Goal: Information Seeking & Learning: Find specific fact

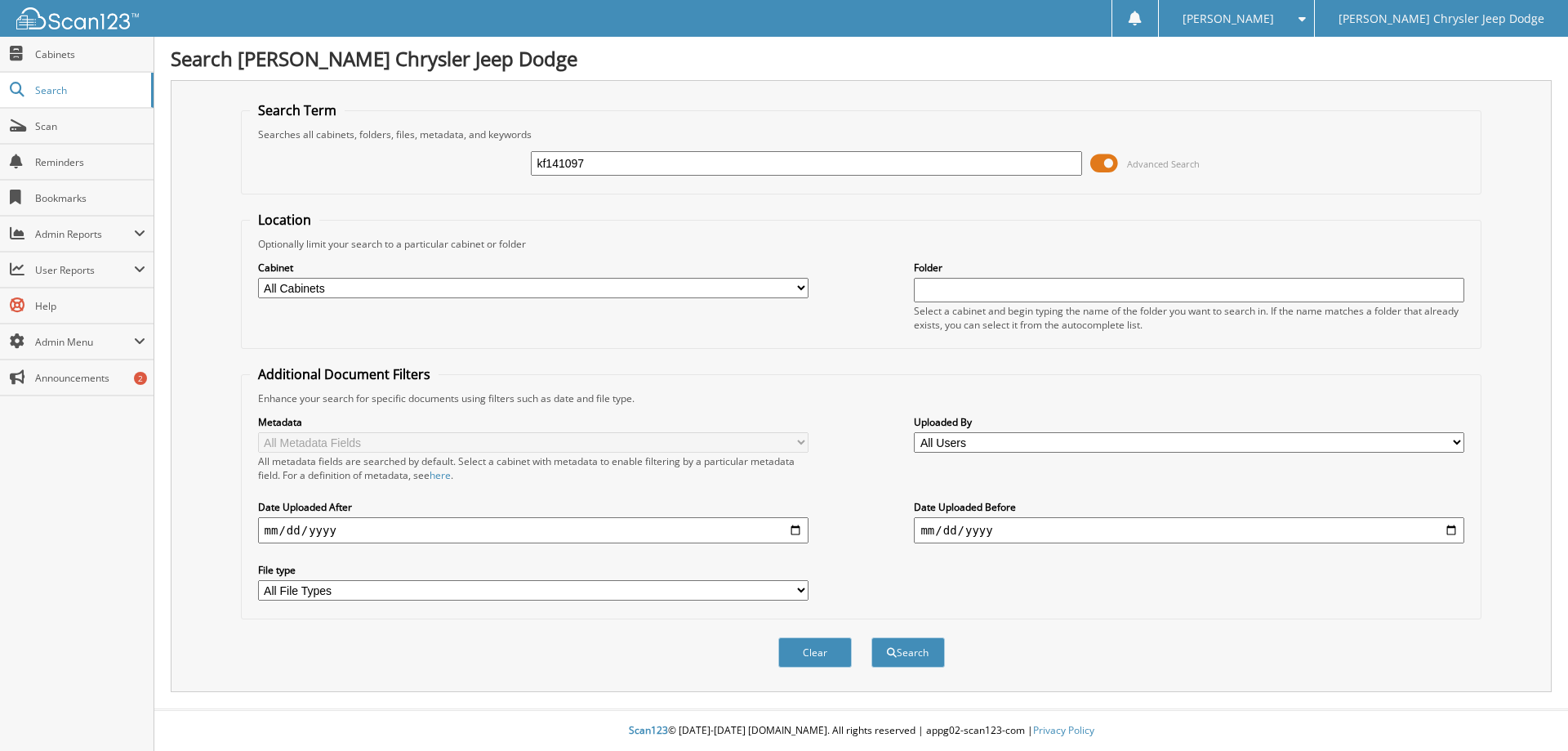
type input "kf141097"
click at [871, 637] on button "Search" at bounding box center [908, 652] width 74 height 30
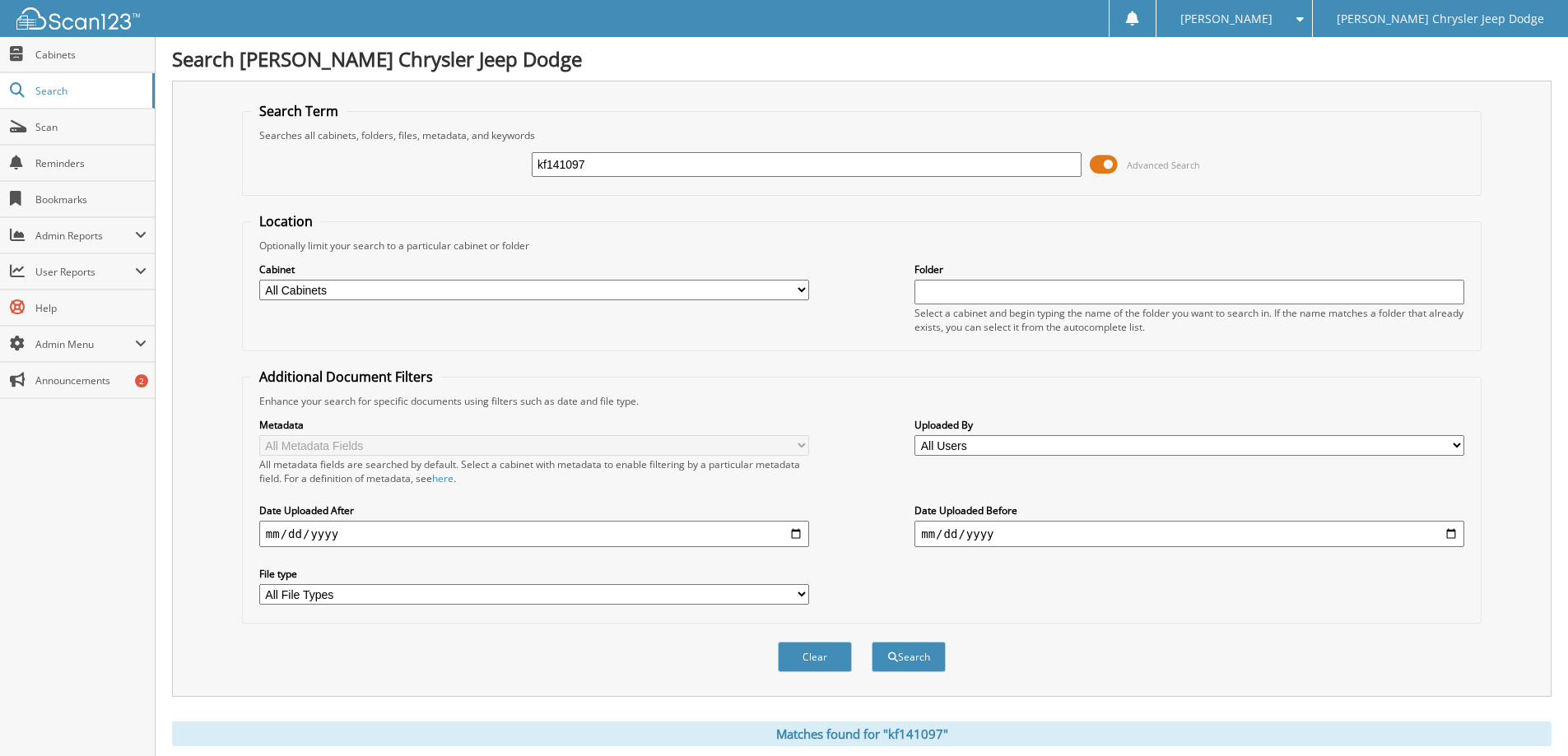
click at [1108, 161] on span at bounding box center [1103, 164] width 28 height 25
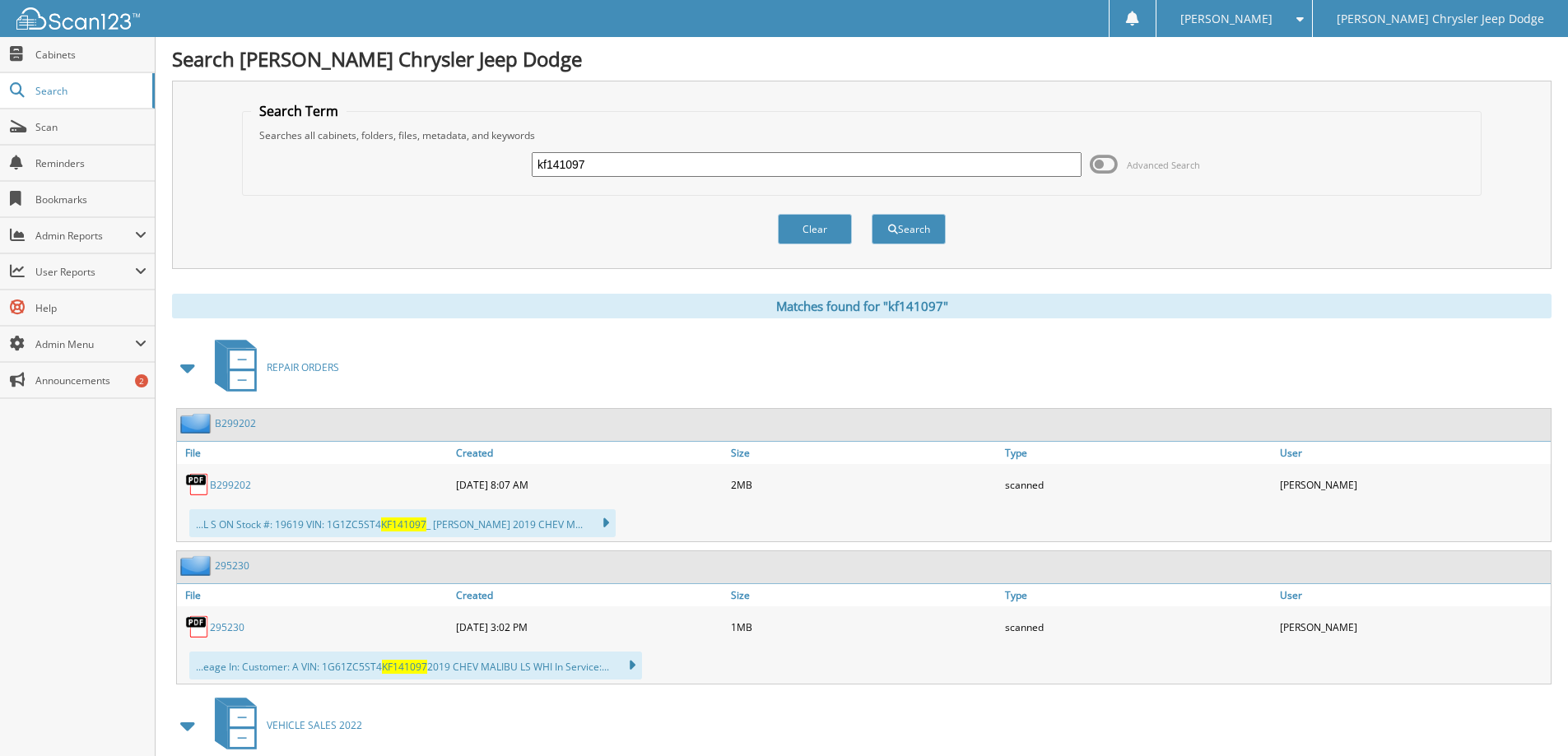
drag, startPoint x: 631, startPoint y: 172, endPoint x: 214, endPoint y: 125, distance: 419.6
click at [214, 125] on div "Search Term Searches all cabinets, folders, files, metadata, and keywords kf141…" at bounding box center [861, 175] width 1379 height 189
type input "ng234994"
click at [871, 213] on button "Search" at bounding box center [908, 228] width 74 height 31
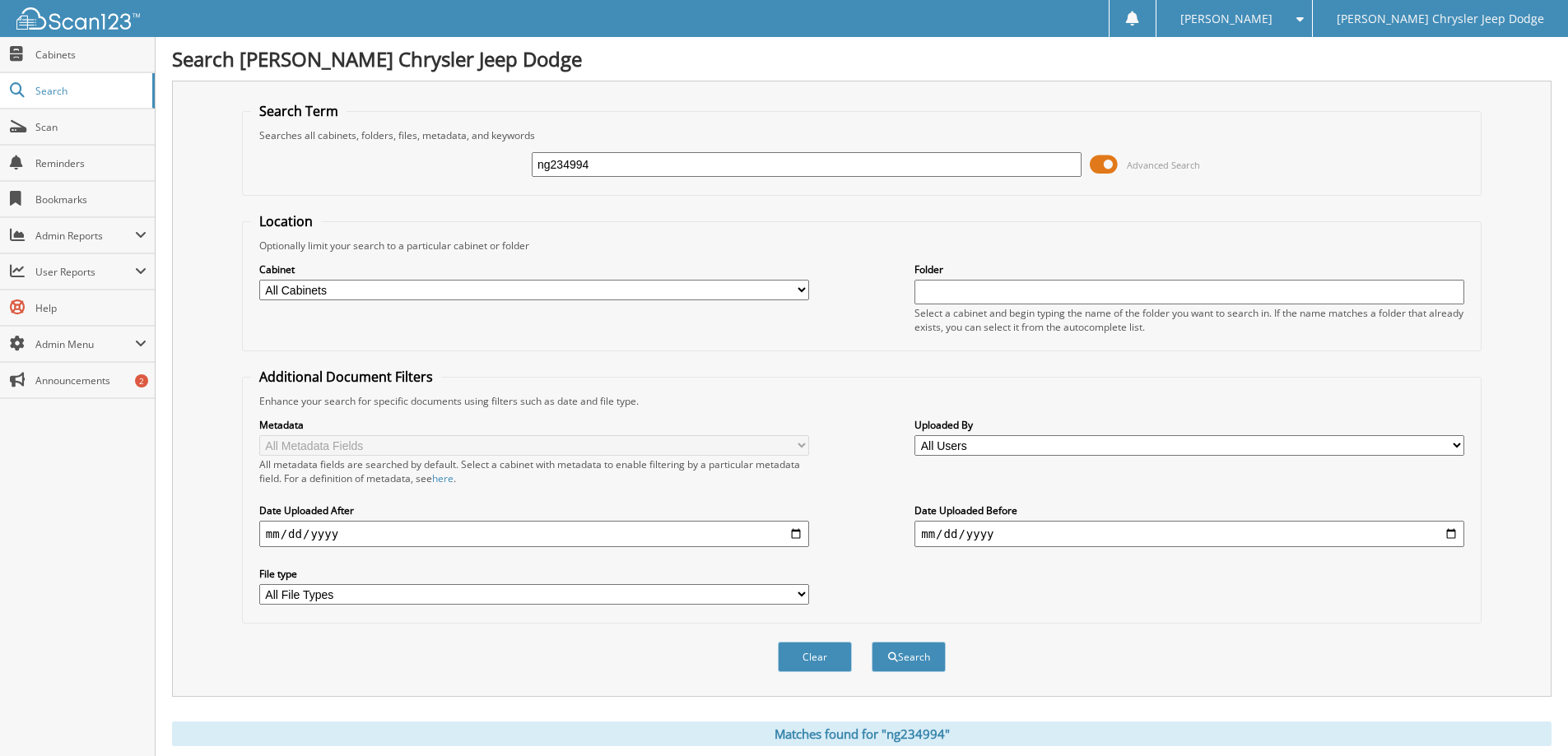
click at [1099, 160] on span at bounding box center [1103, 164] width 28 height 25
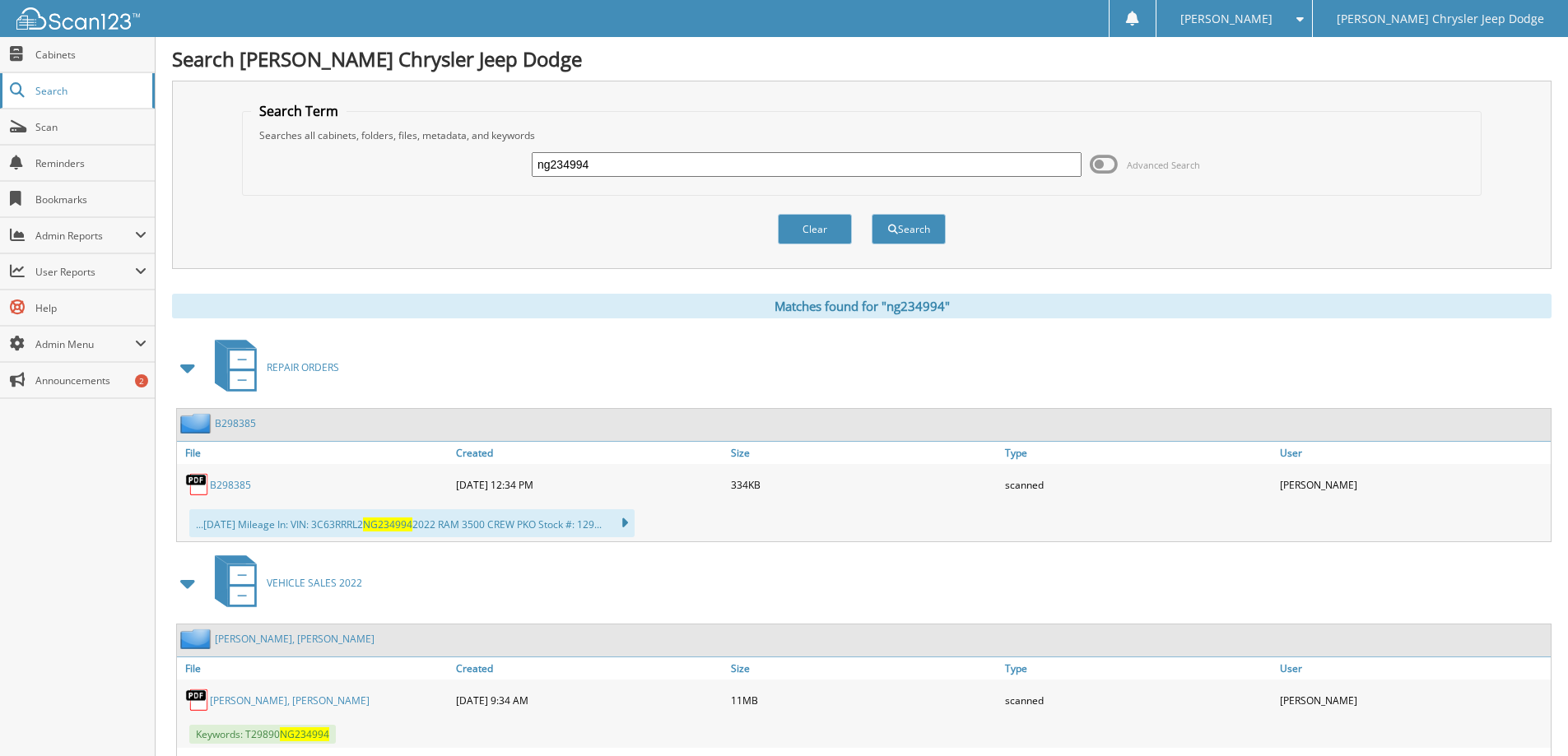
click at [68, 92] on span "Search" at bounding box center [90, 91] width 109 height 14
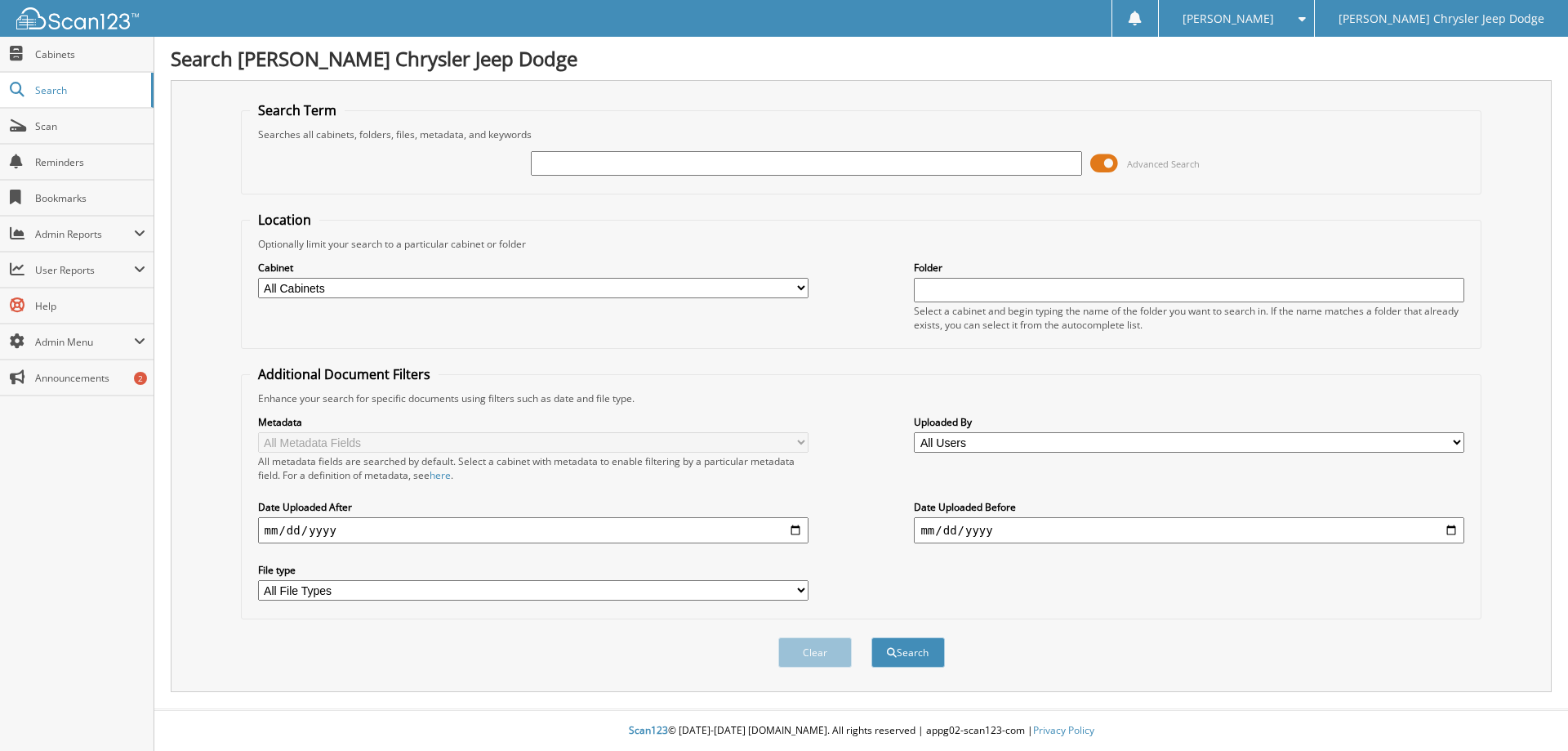
click at [1117, 166] on span at bounding box center [1104, 163] width 27 height 25
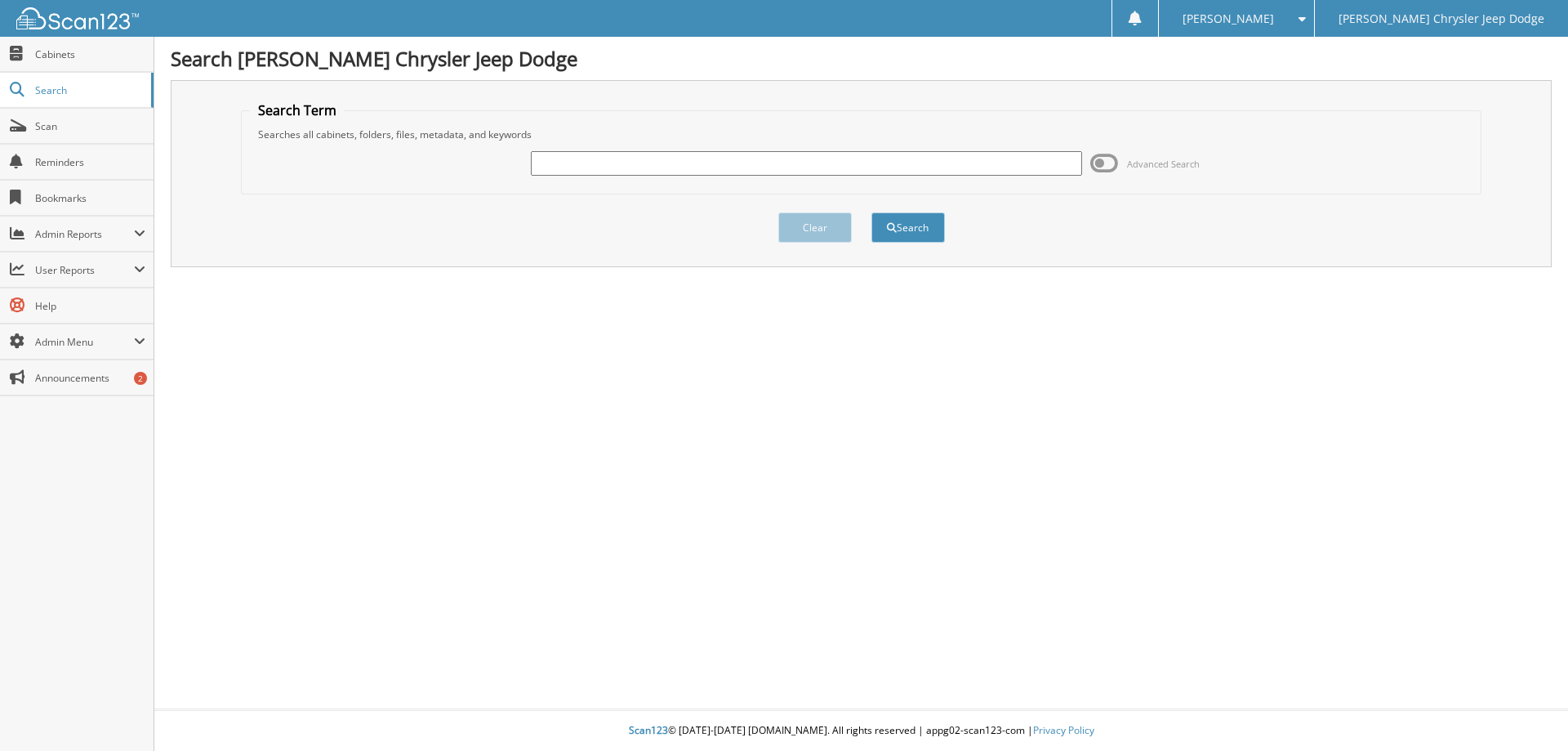
click at [680, 162] on input "text" at bounding box center [806, 163] width 550 height 25
type input "lw271113"
click at [871, 212] on button "Search" at bounding box center [908, 227] width 74 height 30
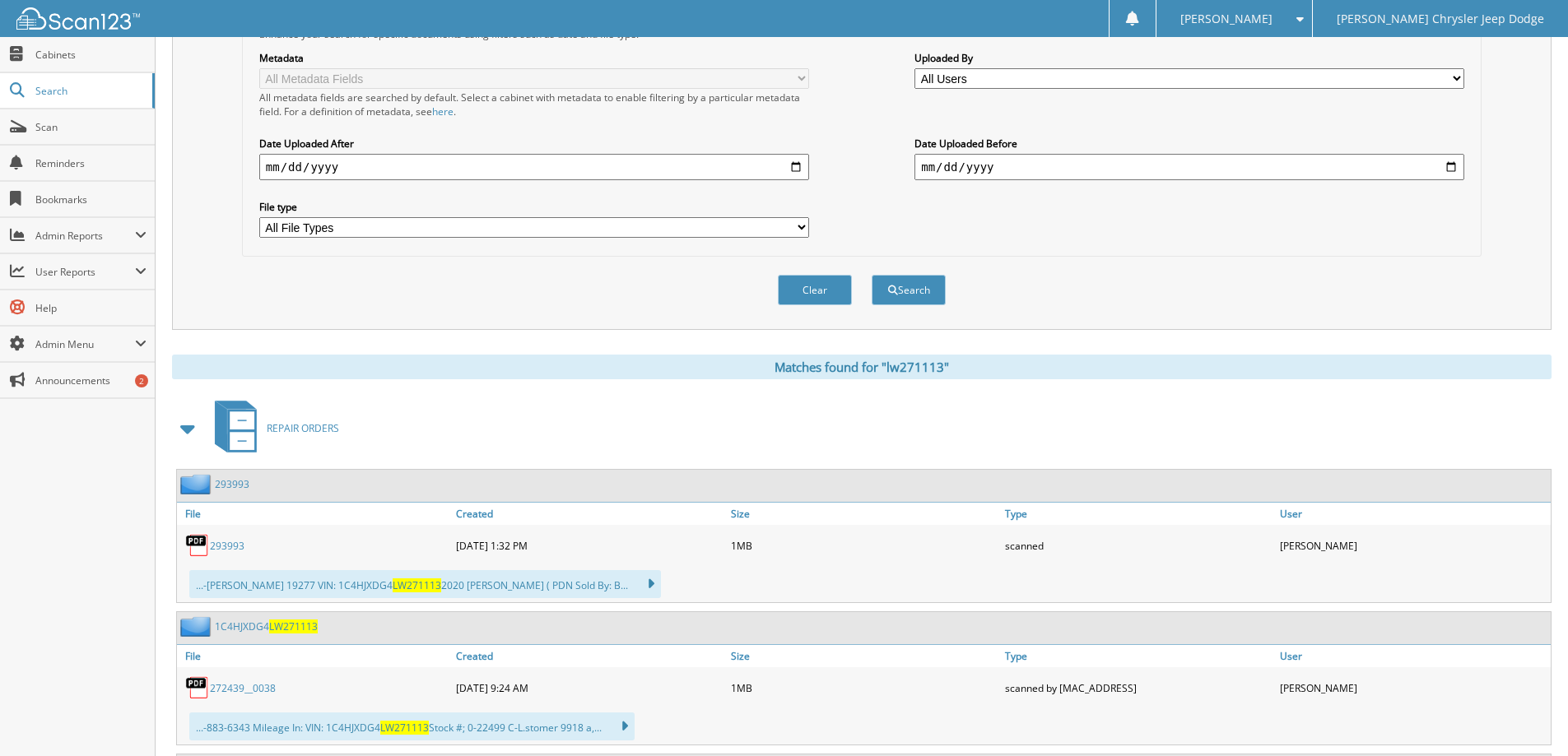
scroll to position [411, 0]
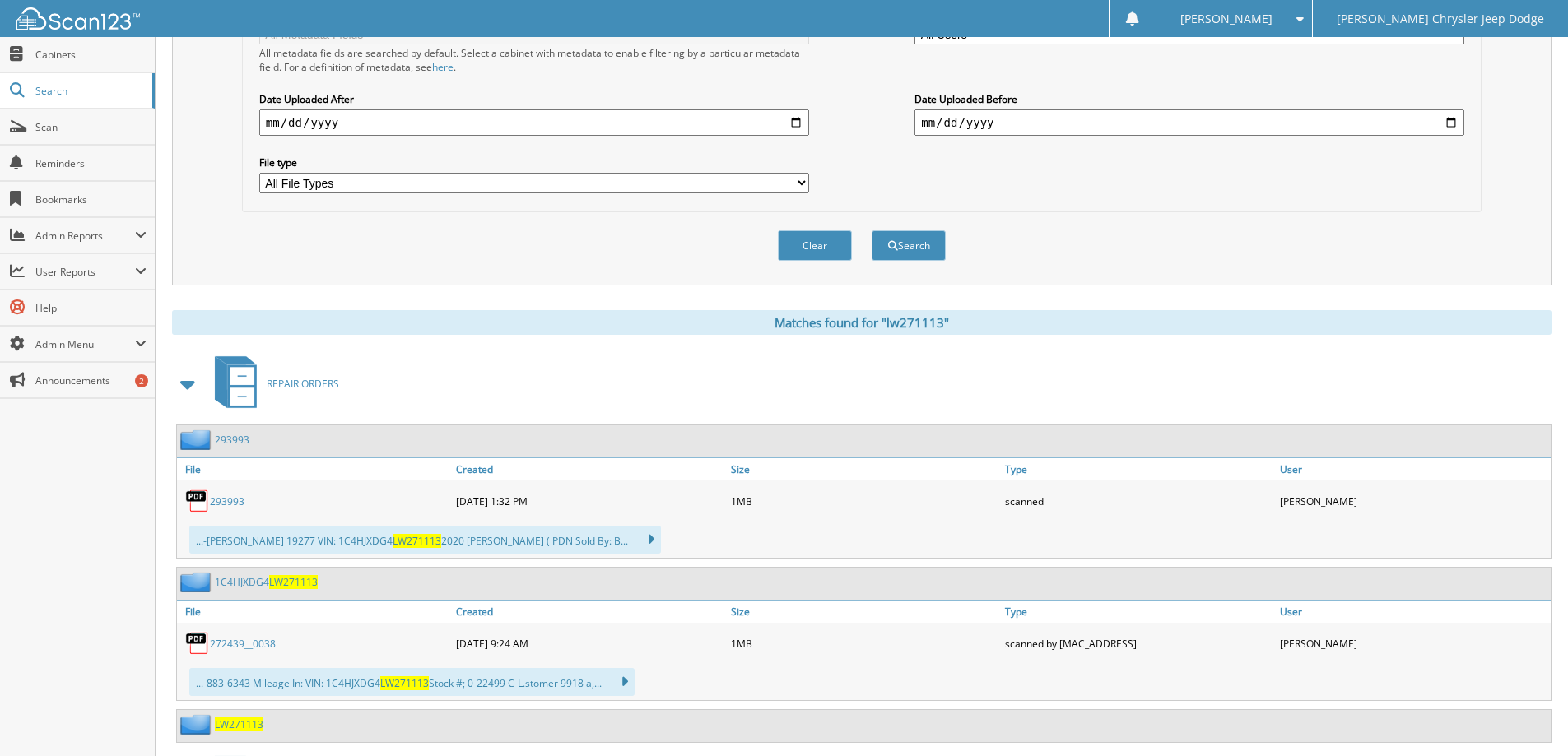
click at [191, 380] on span at bounding box center [188, 384] width 23 height 30
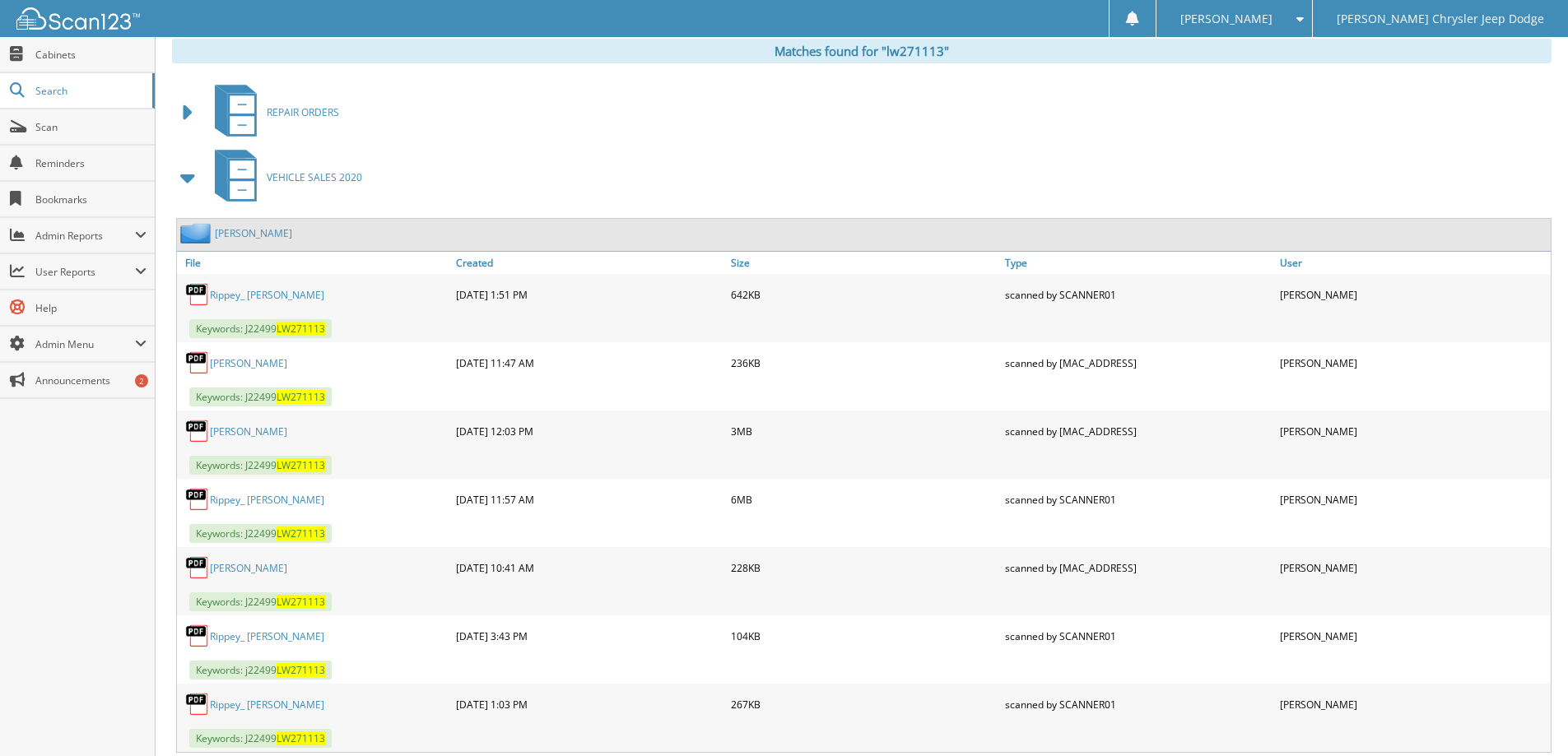
scroll to position [662, 0]
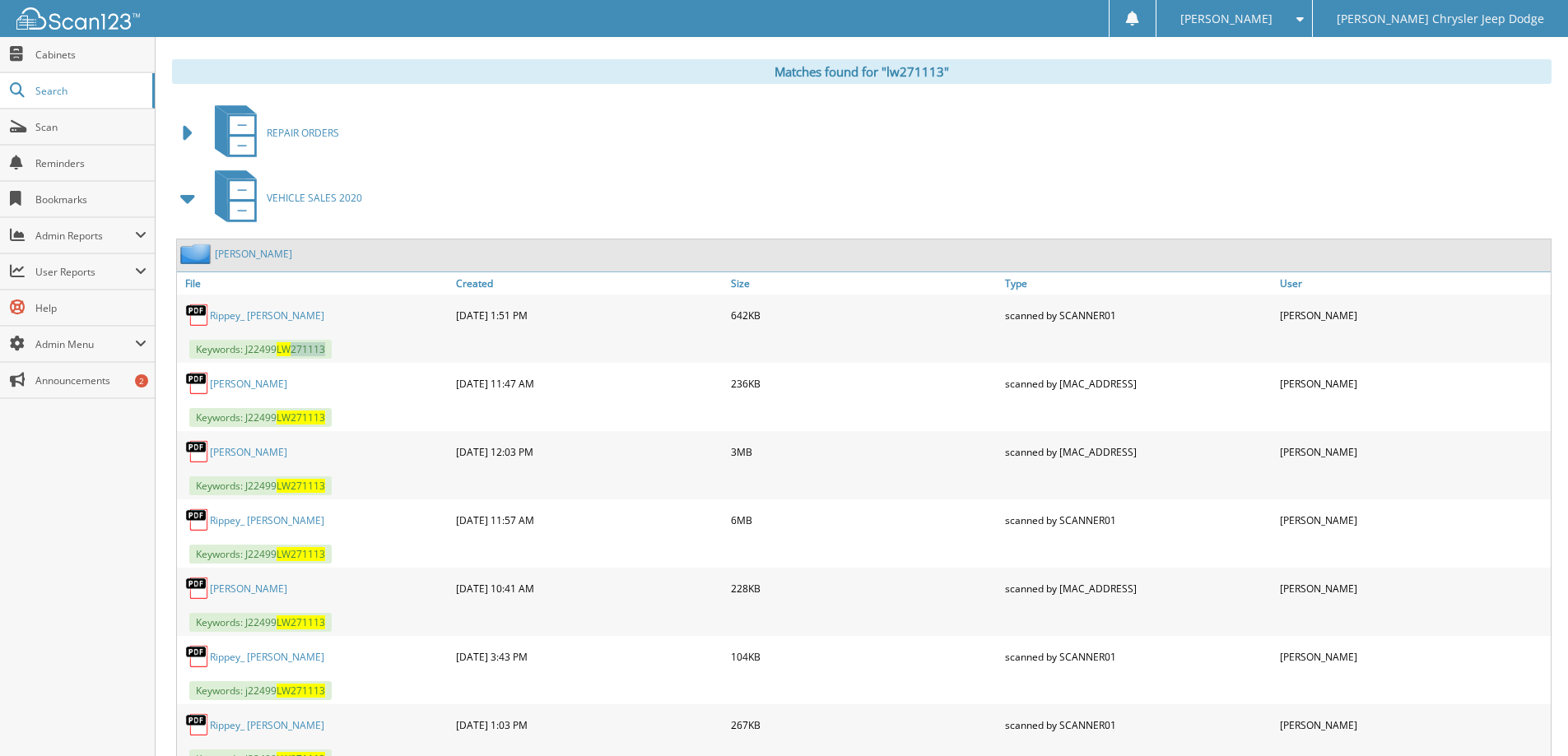
drag, startPoint x: 330, startPoint y: 350, endPoint x: 296, endPoint y: 351, distance: 34.0
click at [296, 351] on span "Keywords: J22499 LW271113" at bounding box center [260, 349] width 142 height 19
copy span "271113"
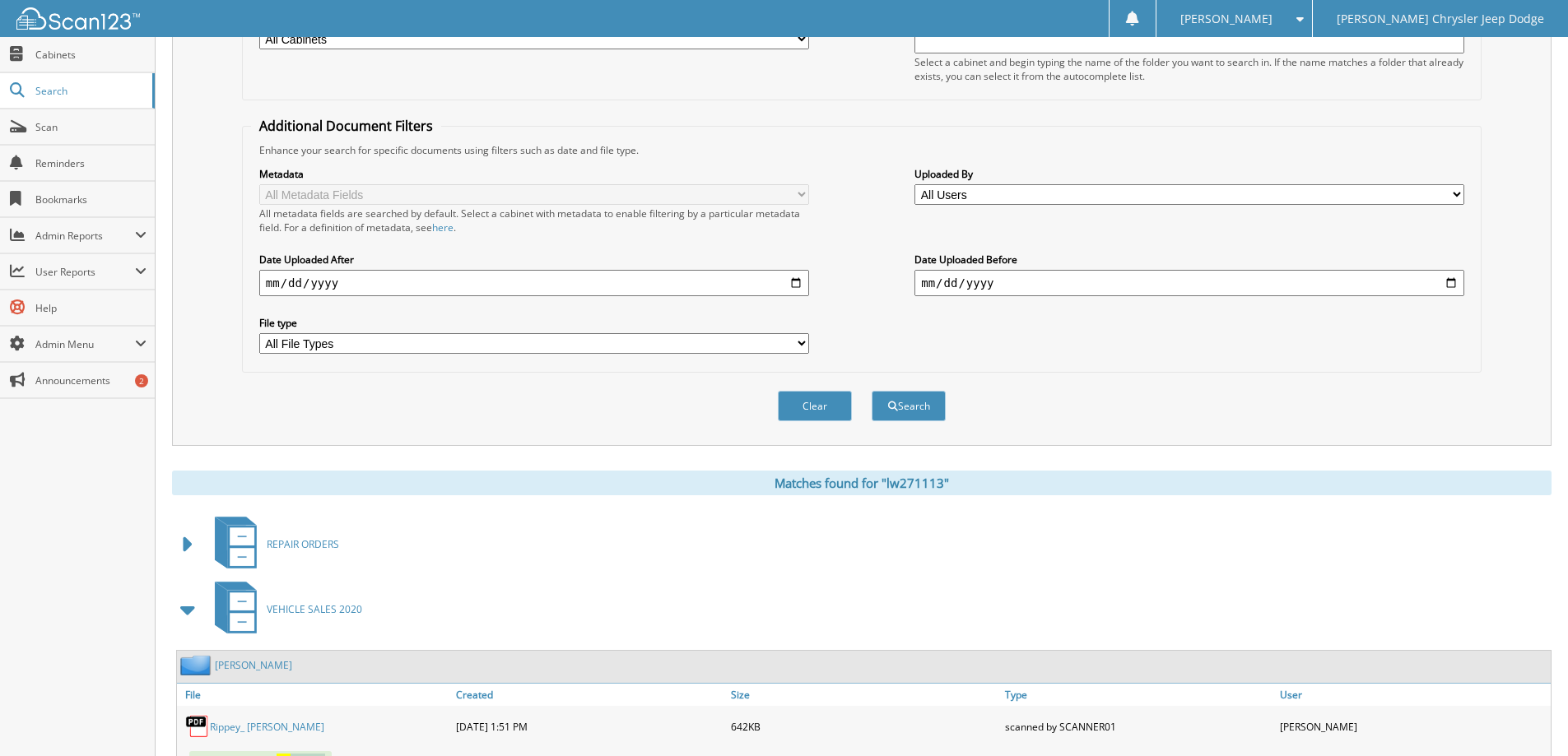
scroll to position [0, 0]
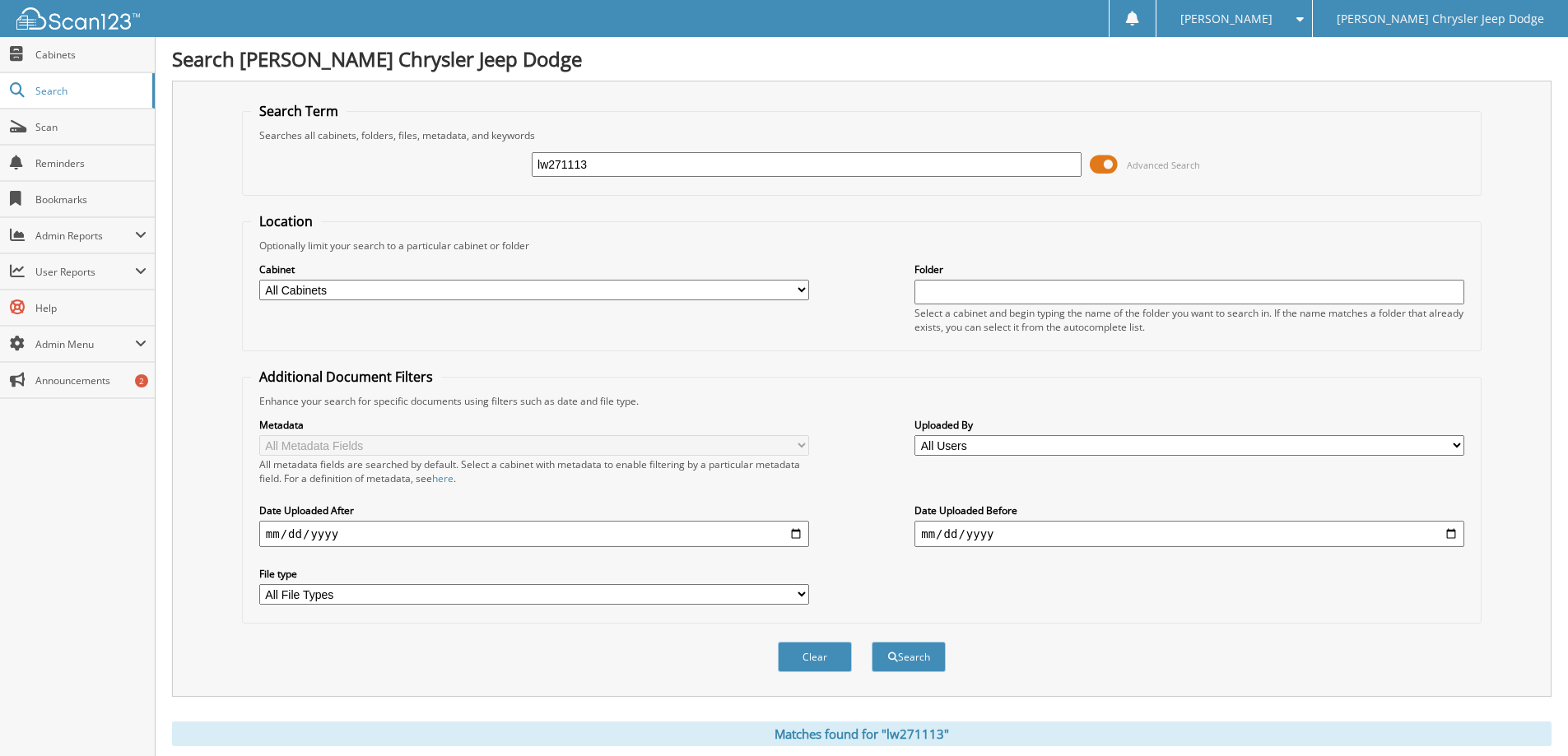
click at [751, 166] on input "lw271113" at bounding box center [807, 164] width 550 height 25
type input "559985"
click at [871, 641] on button "Search" at bounding box center [908, 656] width 74 height 31
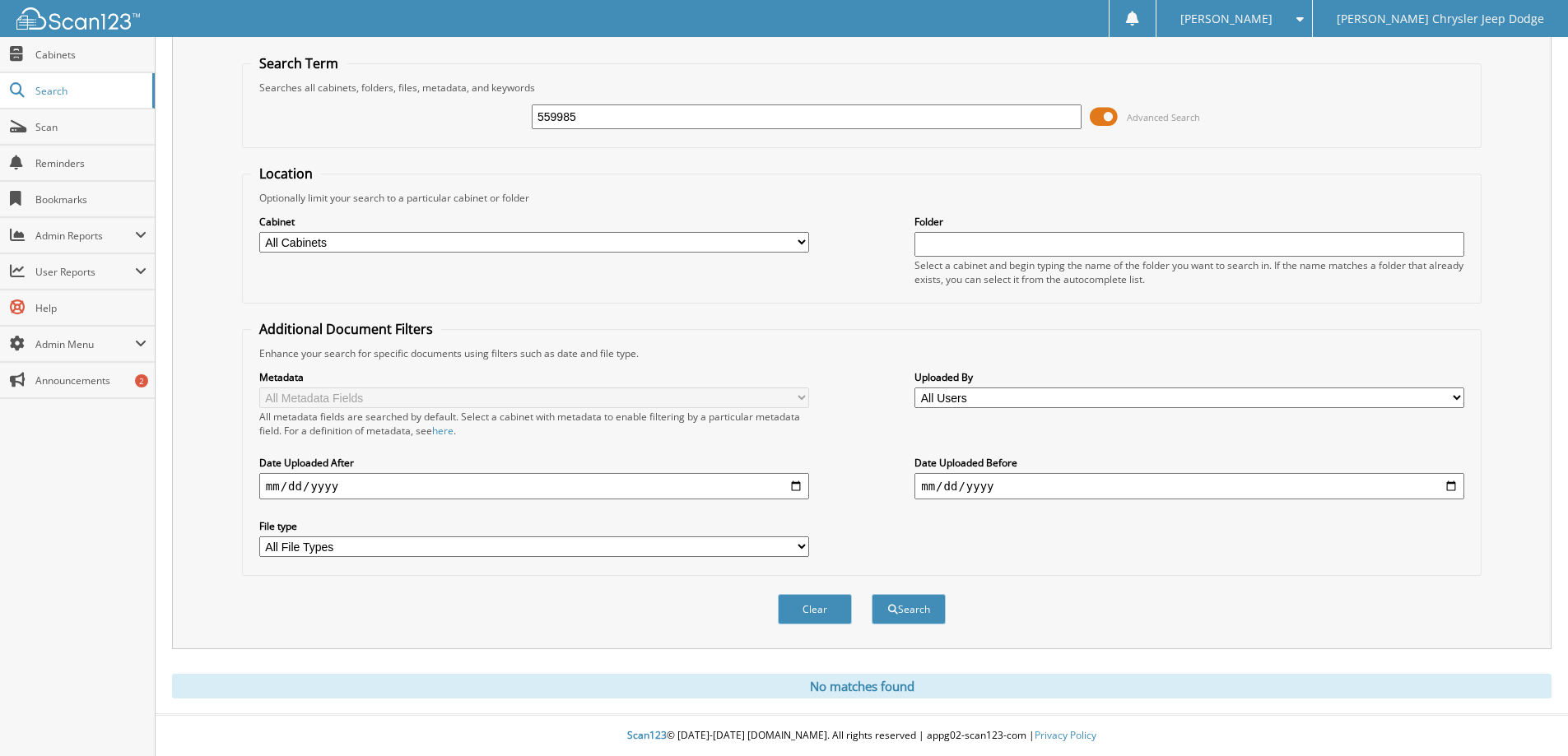
click at [637, 103] on div "559985" at bounding box center [807, 117] width 550 height 28
click at [633, 111] on input "559985" at bounding box center [807, 117] width 550 height 25
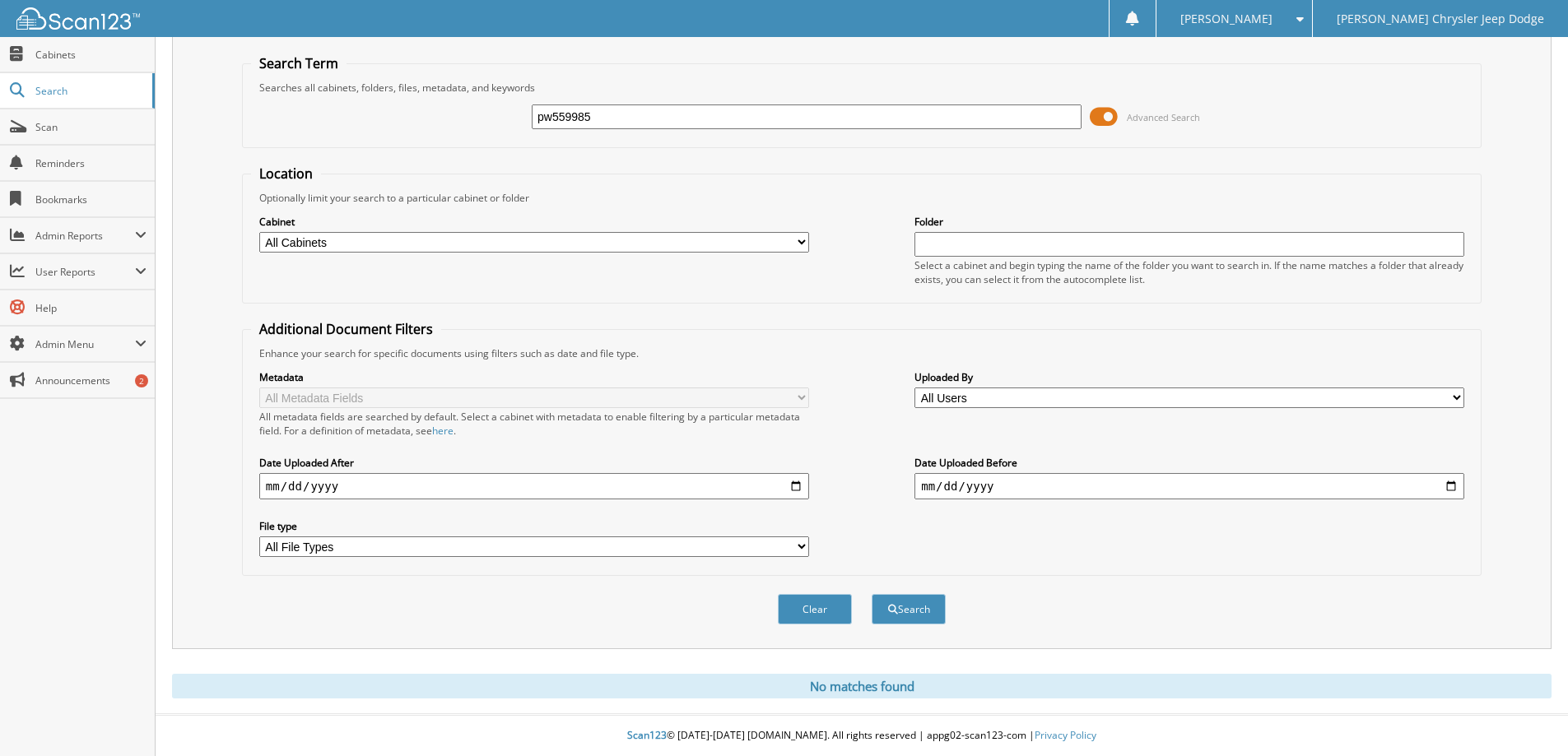
type input "pw559985"
click at [871, 594] on button "Search" at bounding box center [908, 609] width 74 height 31
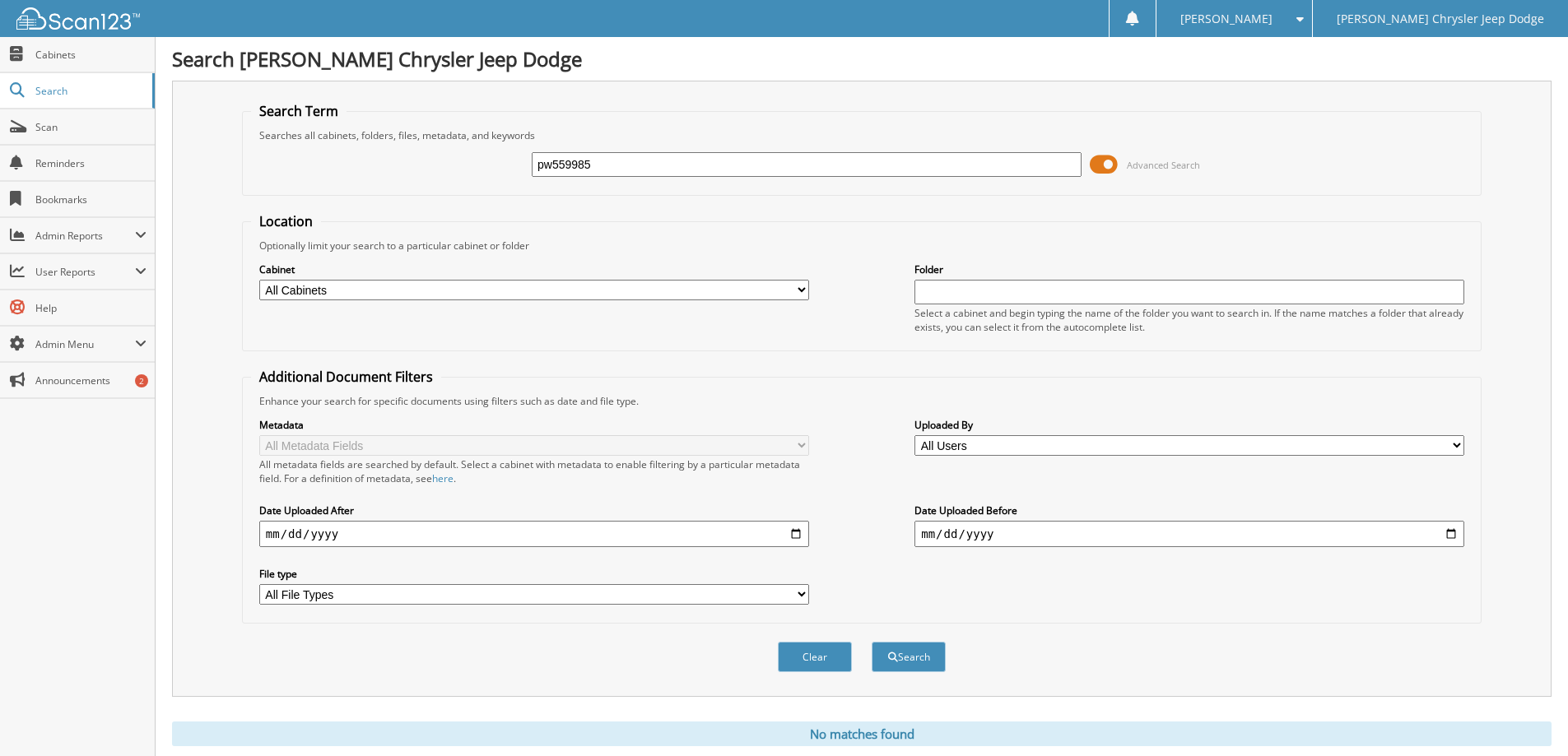
scroll to position [48, 0]
